Goal: Task Accomplishment & Management: Complete application form

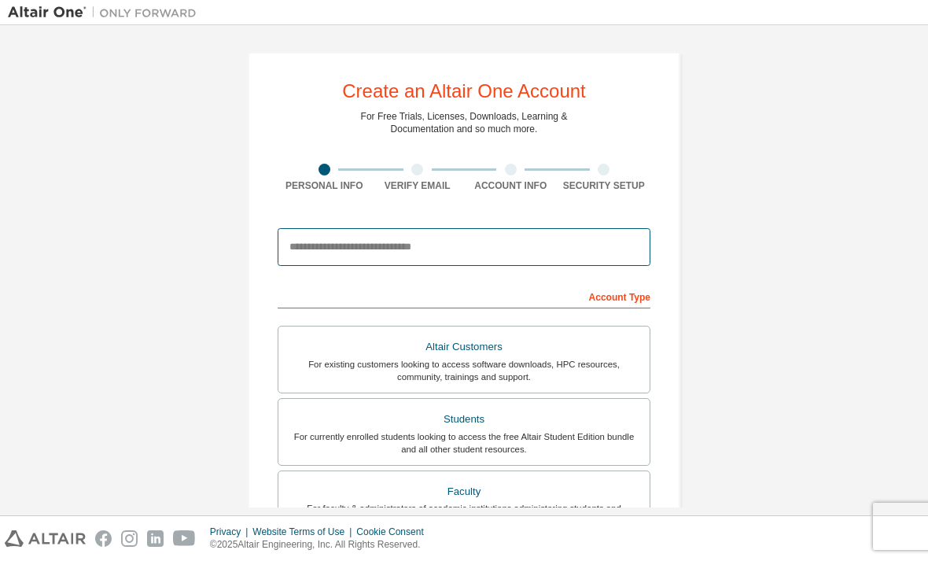
click at [553, 236] on input "email" at bounding box center [464, 247] width 373 height 38
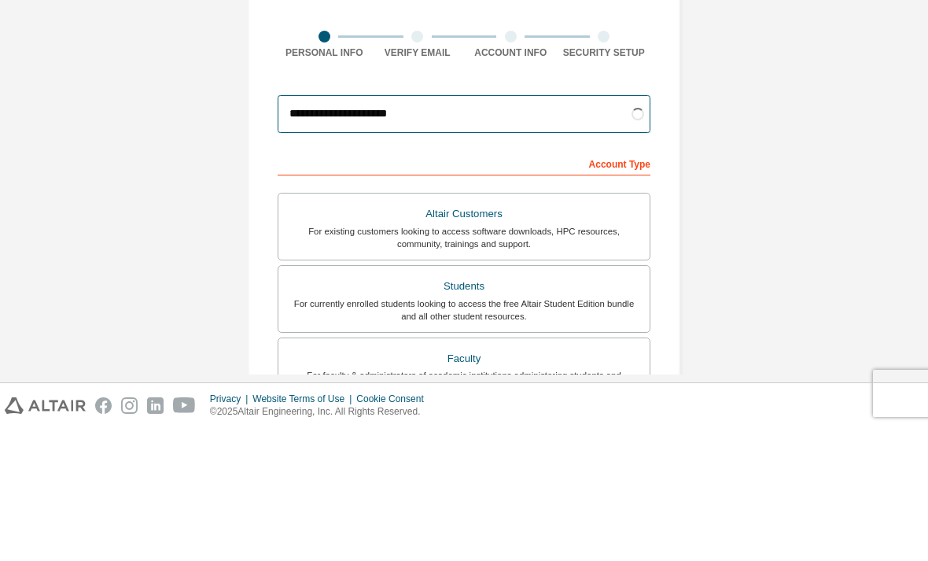
type input "**********"
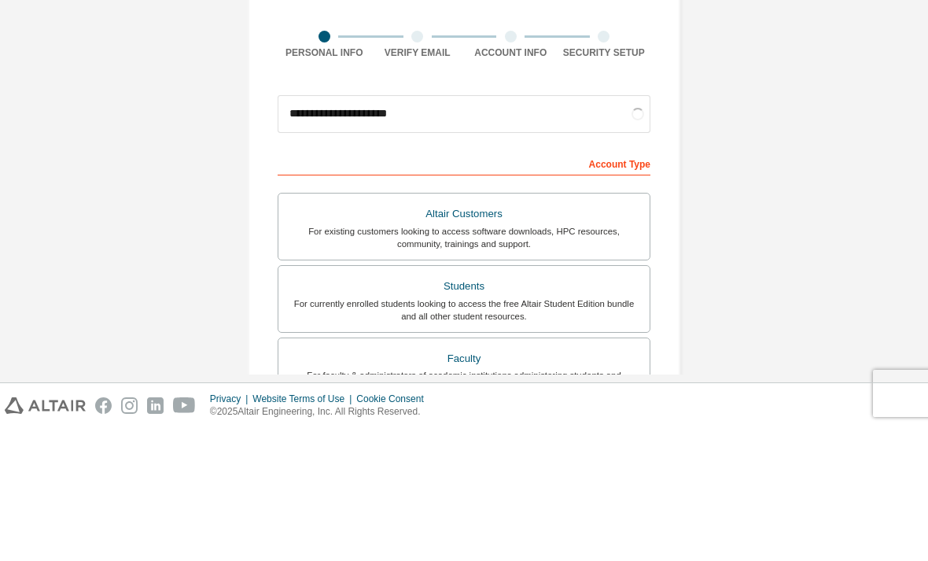
scroll to position [50, 0]
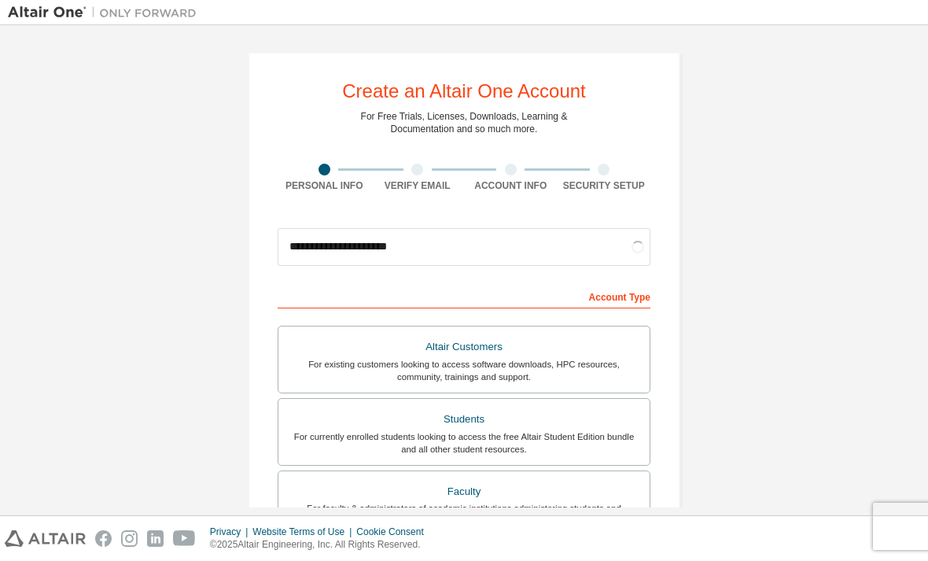
click at [597, 430] on div "For currently enrolled students looking to access the free Altair Student Editi…" at bounding box center [464, 442] width 352 height 25
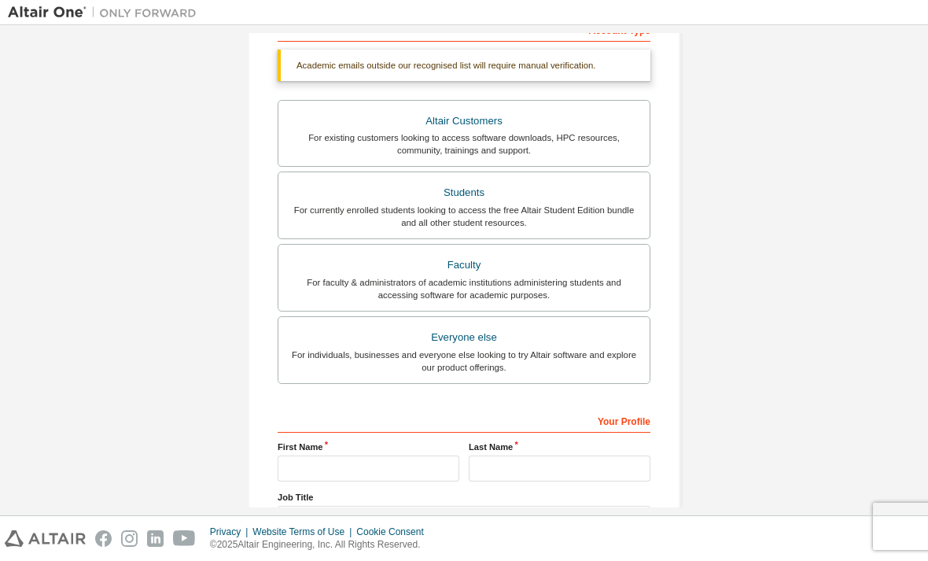
scroll to position [279, 0]
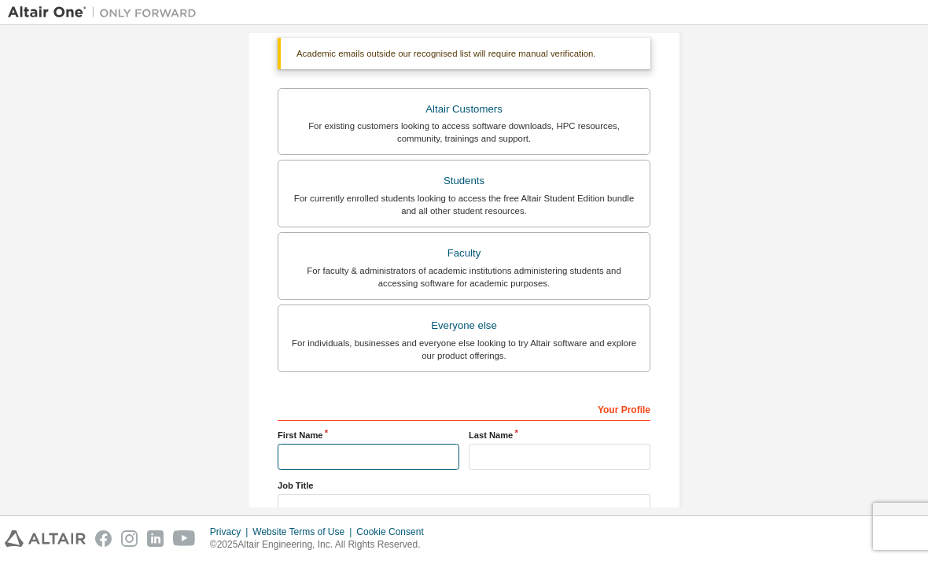
click at [405, 444] on input "text" at bounding box center [369, 457] width 182 height 26
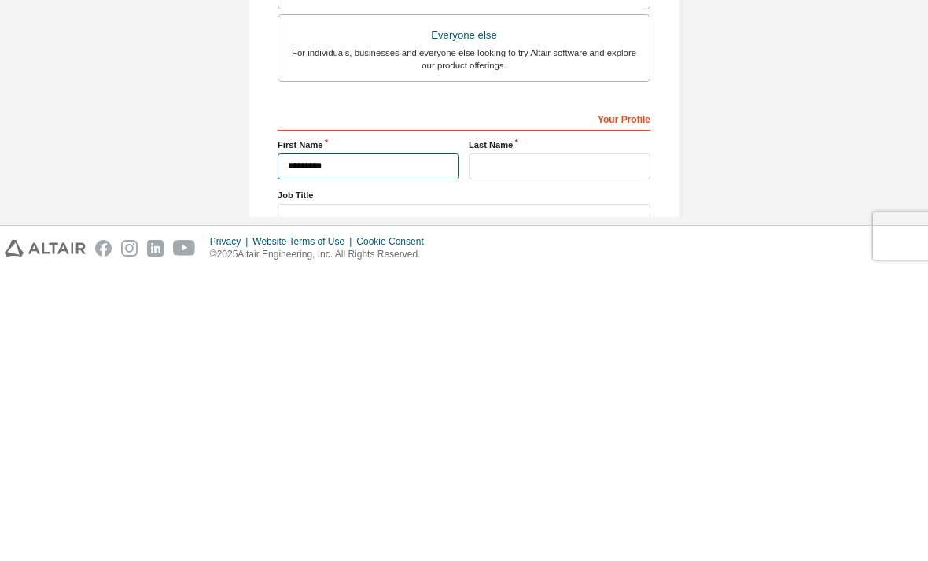
type input "*********"
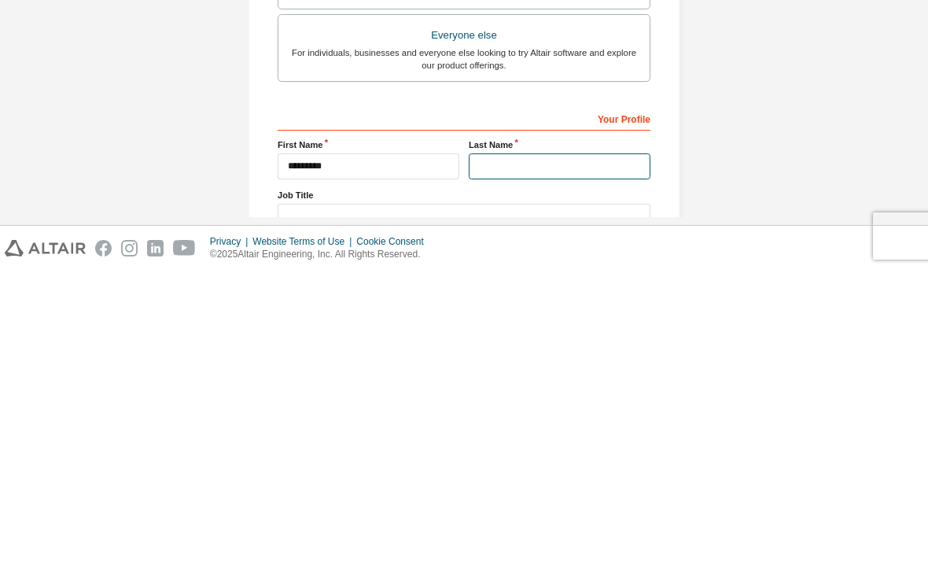
click at [588, 444] on input "text" at bounding box center [560, 457] width 182 height 26
type input "*******"
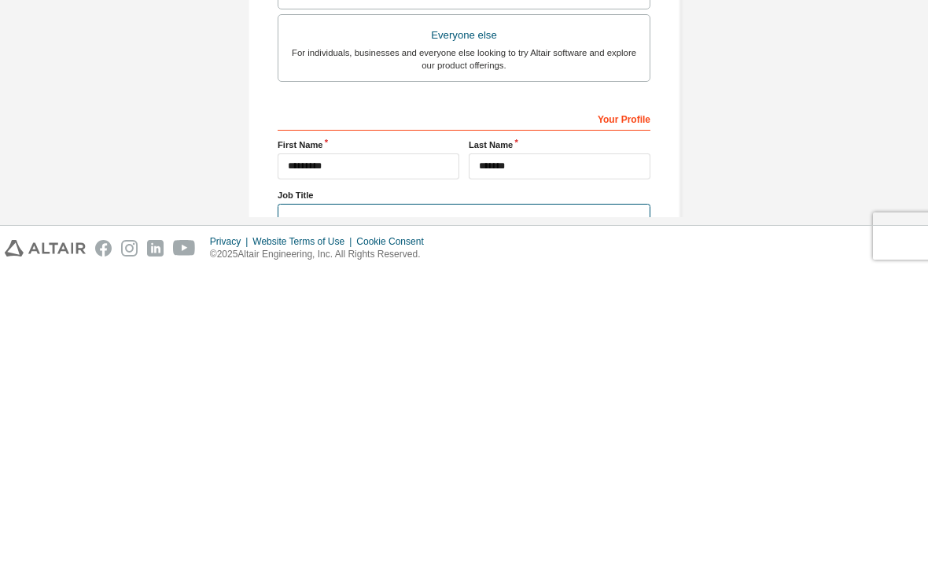
click at [573, 494] on input "text" at bounding box center [464, 507] width 373 height 26
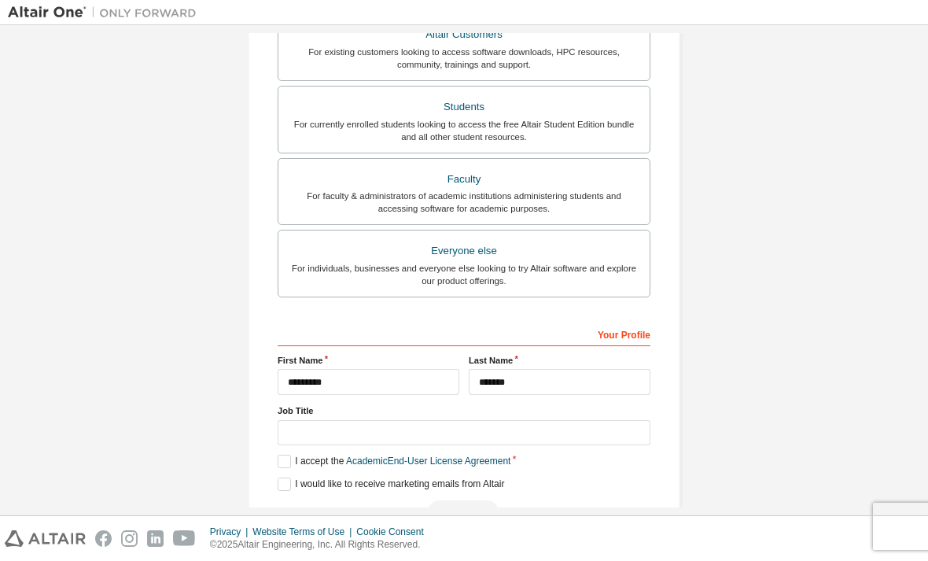
scroll to position [312, 0]
click at [413, 421] on input "text" at bounding box center [464, 434] width 373 height 26
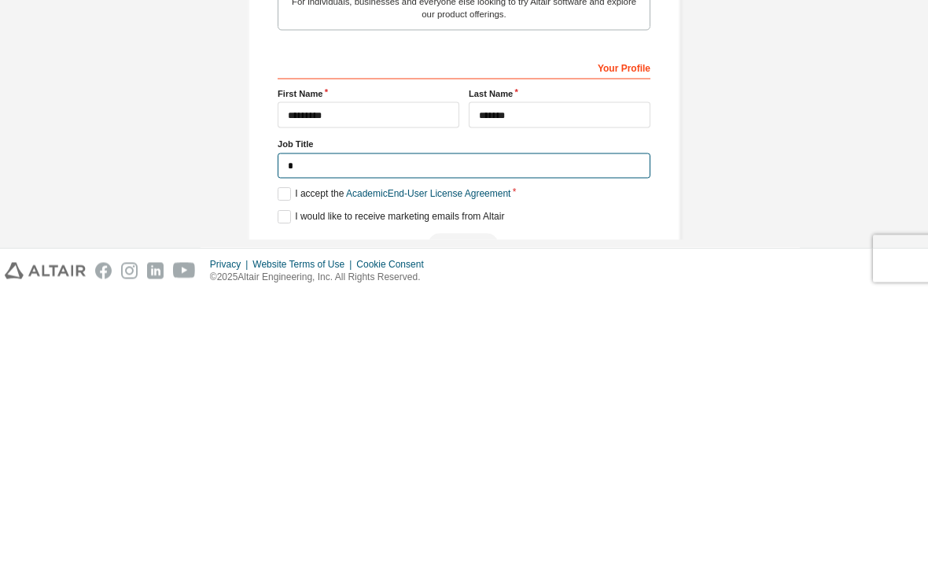
scroll to position [308, 0]
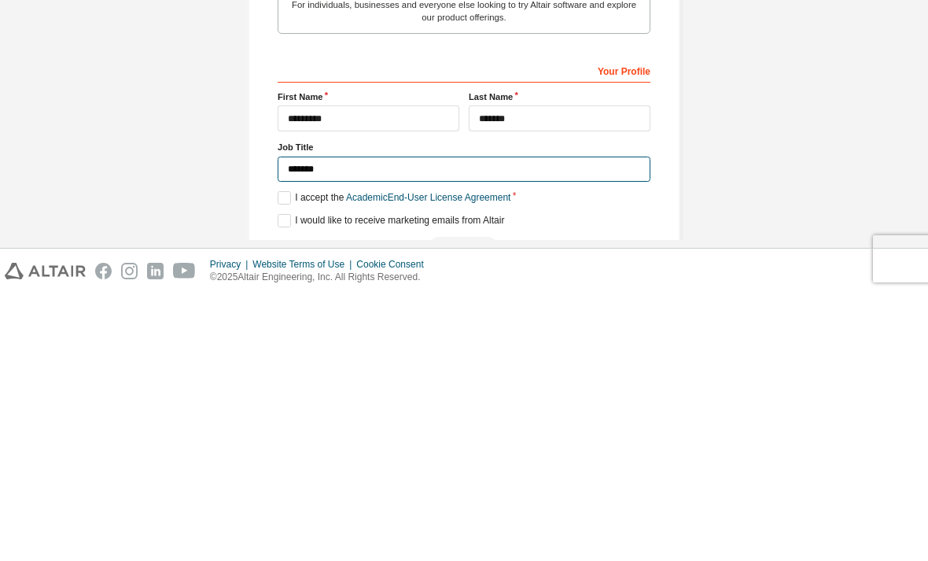
type input "*******"
click at [290, 459] on label "I accept the Academic End-User License Agreement" at bounding box center [394, 465] width 233 height 13
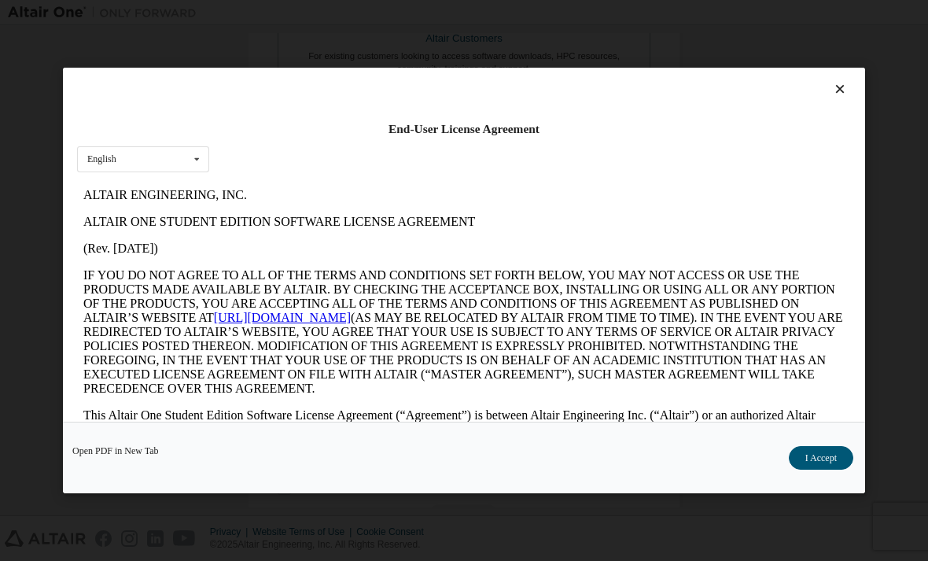
scroll to position [0, 0]
click at [846, 82] on icon at bounding box center [840, 89] width 17 height 14
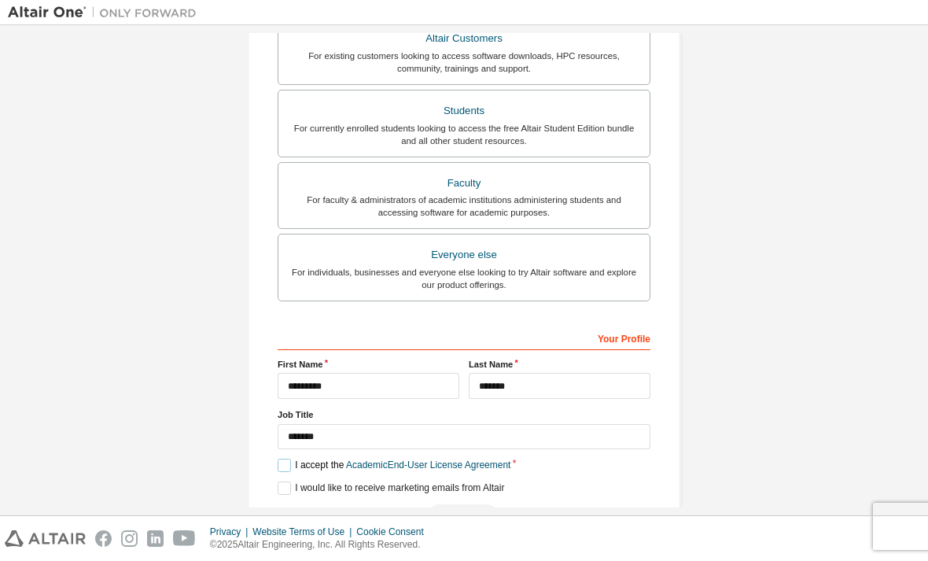
click at [286, 459] on label "I accept the Academic End-User License Agreement" at bounding box center [394, 465] width 233 height 13
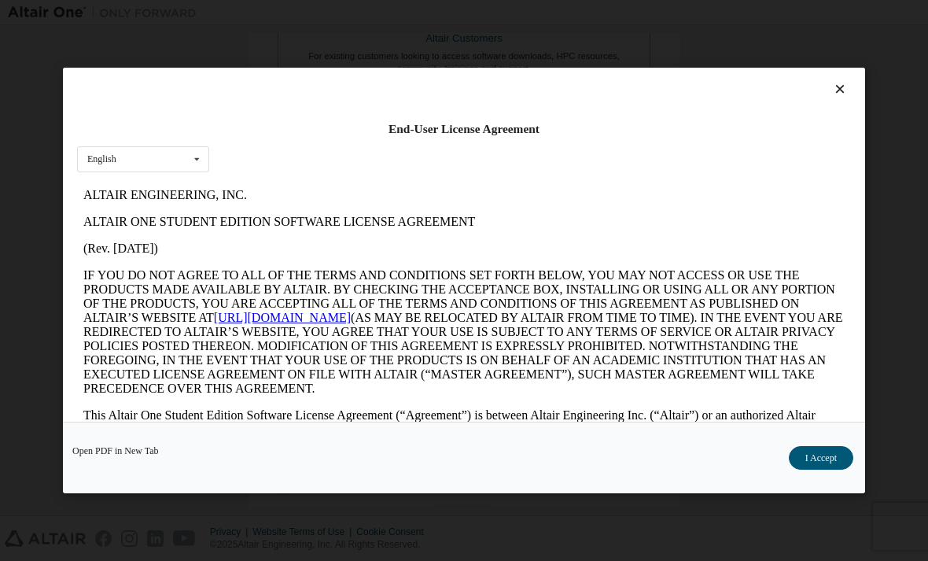
click at [830, 470] on button "I Accept" at bounding box center [821, 458] width 65 height 24
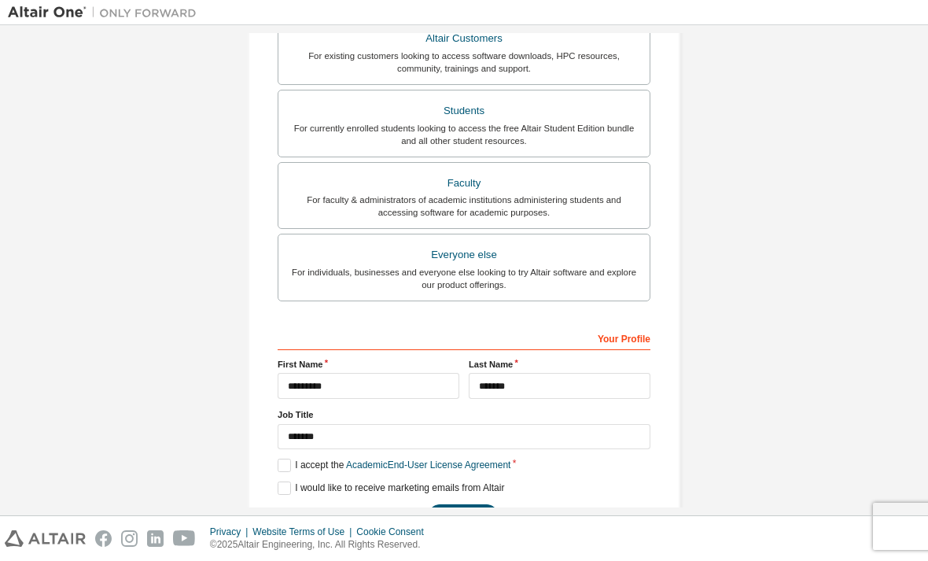
click at [468, 504] on button "Next" at bounding box center [463, 516] width 71 height 24
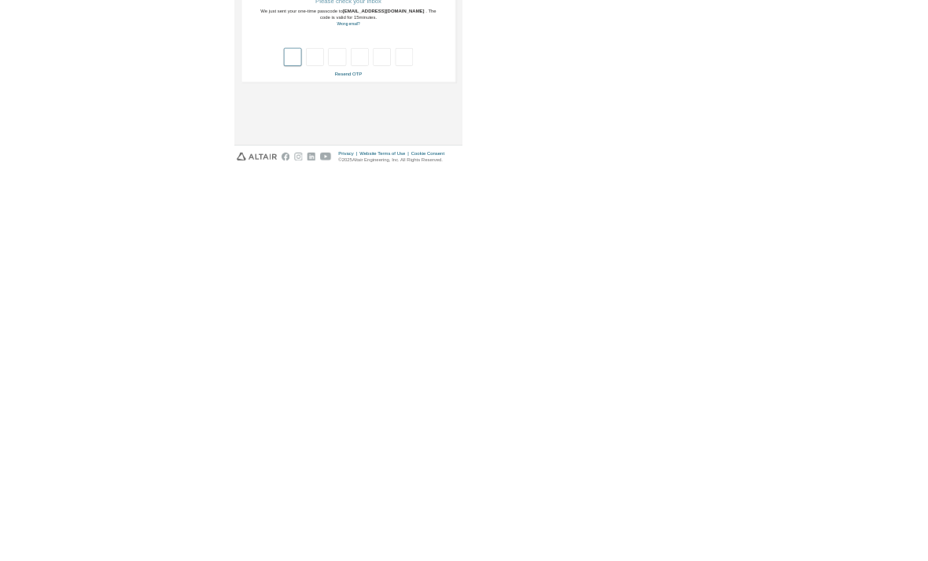
scroll to position [50, 0]
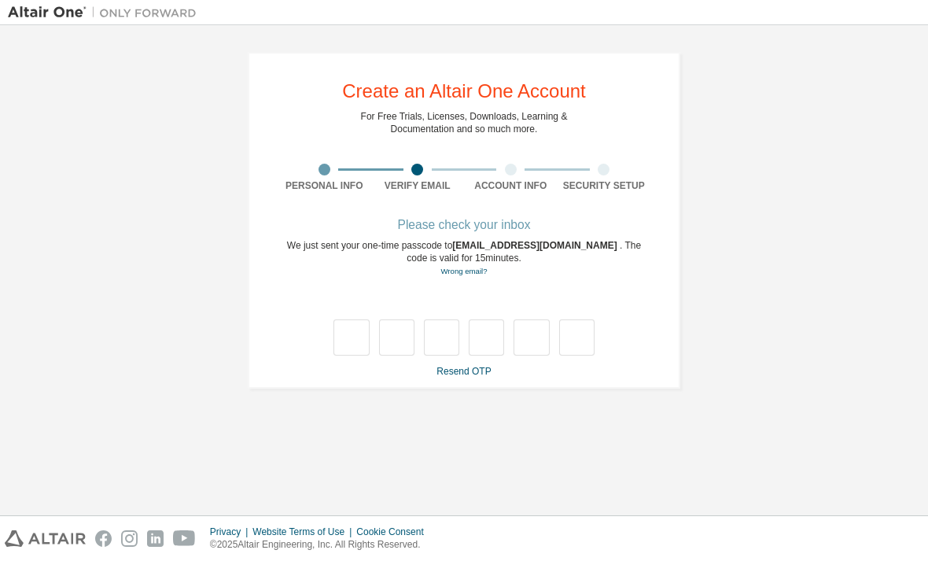
click at [478, 366] on link "Resend OTP" at bounding box center [464, 371] width 54 height 11
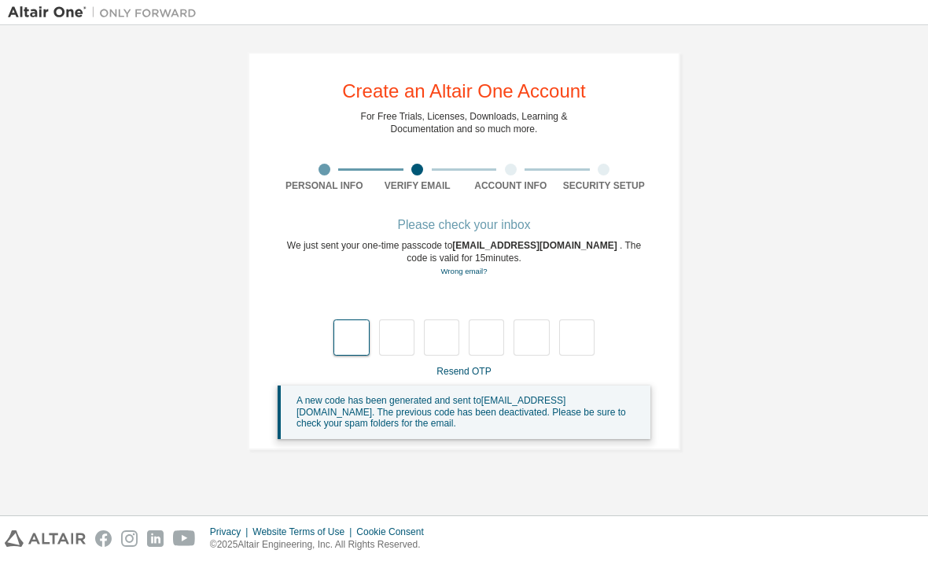
click at [345, 319] on input "text" at bounding box center [351, 337] width 35 height 36
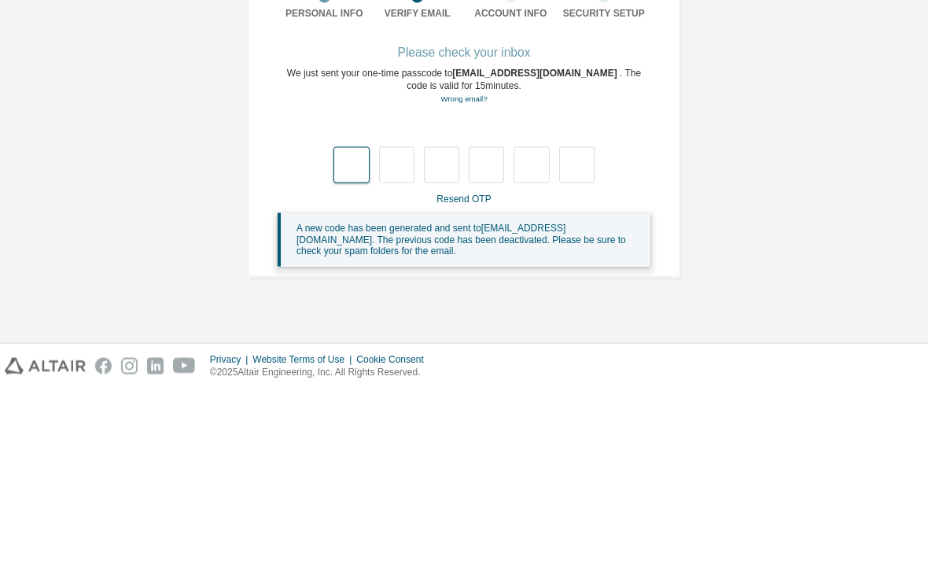
type input "*"
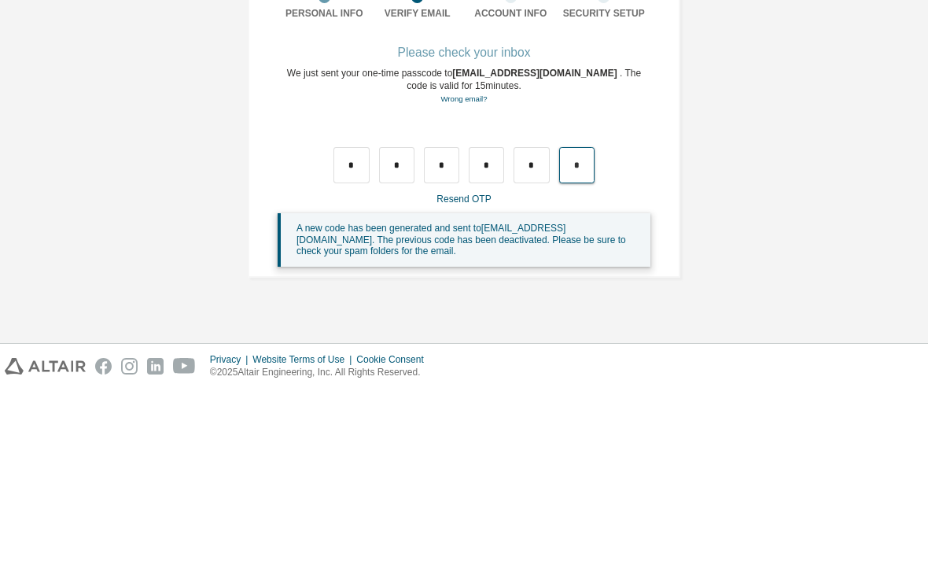
type input "*"
